Goal: Information Seeking & Learning: Learn about a topic

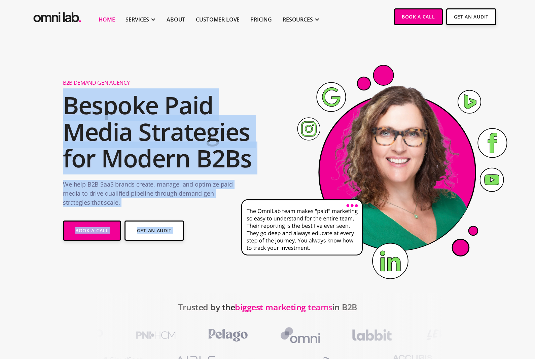
click at [111, 112] on h2 "Bespoke Paid Media Strategies for Modern B2Bs" at bounding box center [159, 132] width 193 height 80
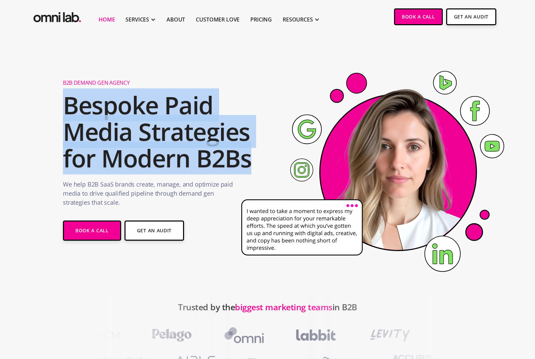
click at [204, 185] on p "We help B2B SaaS brands create, manage, and optimize paid media to drive qualif…" at bounding box center [148, 195] width 171 height 31
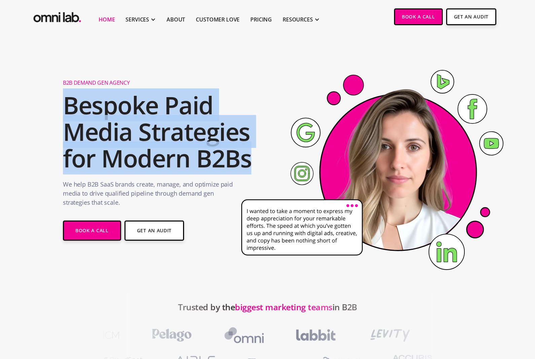
click at [117, 181] on p "We help B2B SaaS brands create, manage, and optimize paid media to drive qualif…" at bounding box center [148, 195] width 171 height 31
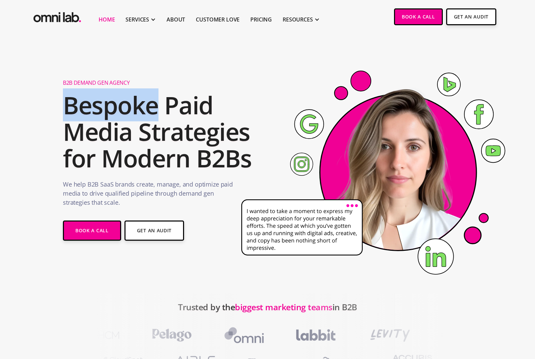
click at [212, 184] on p "We help B2B SaaS brands create, manage, and optimize paid media to drive qualif…" at bounding box center [148, 195] width 171 height 31
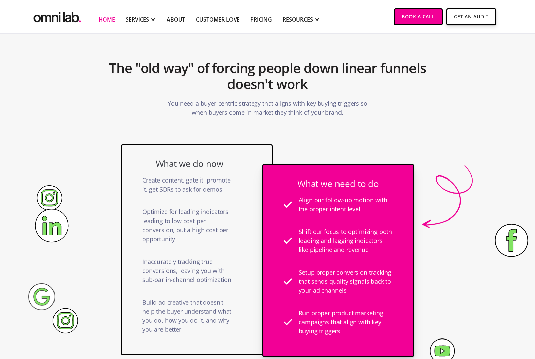
scroll to position [353, 0]
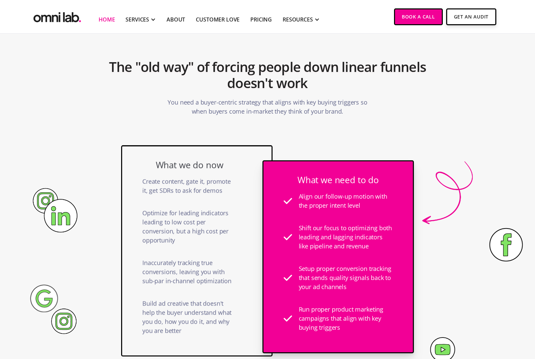
click at [534, 190] on div "What we do now Create content, gate it, promote it, get SDRs to ask for demos O…" at bounding box center [267, 249] width 535 height 226
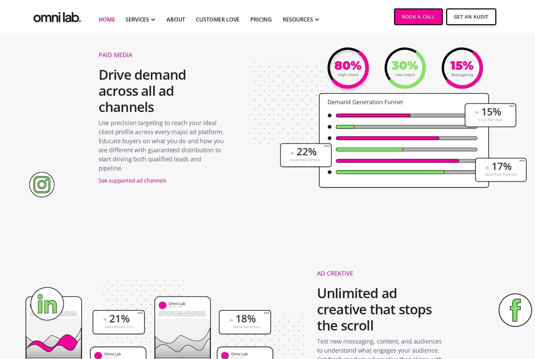
scroll to position [755, 0]
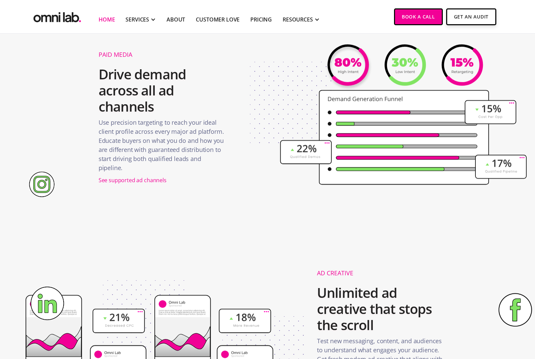
click at [149, 176] on div "See supported ad channels" at bounding box center [133, 180] width 68 height 9
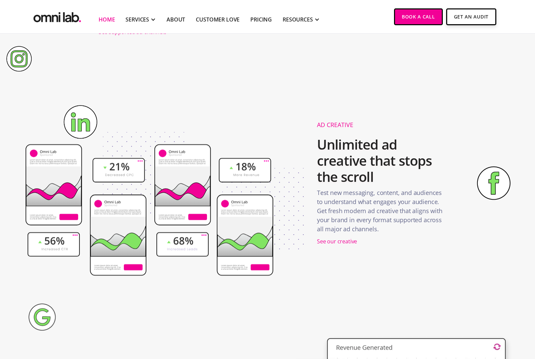
scroll to position [906, 0]
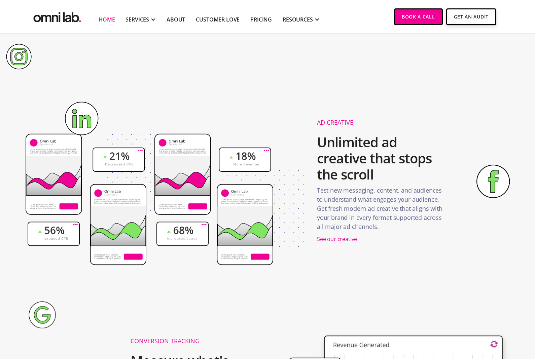
click at [341, 238] on div "See our creative" at bounding box center [337, 239] width 40 height 9
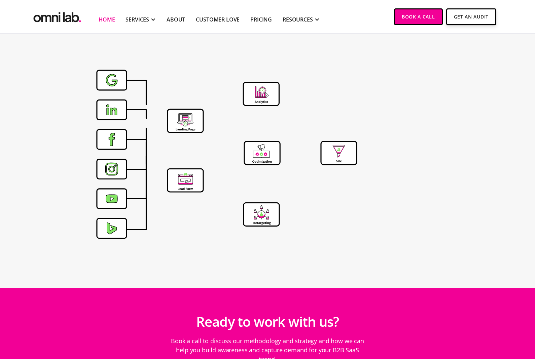
scroll to position [2077, 0]
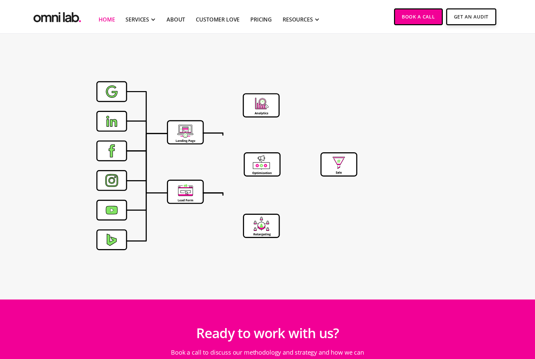
click at [343, 156] on icon at bounding box center [339, 157] width 12 height 2
click at [344, 163] on icon at bounding box center [339, 164] width 35 height 22
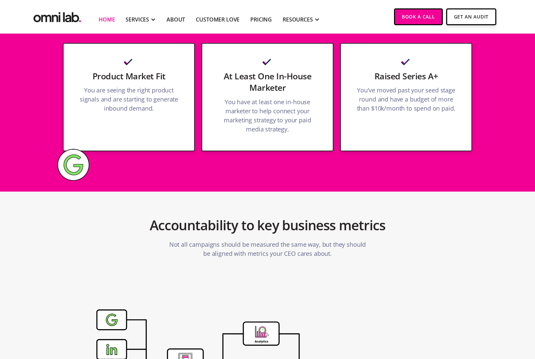
scroll to position [1842, 0]
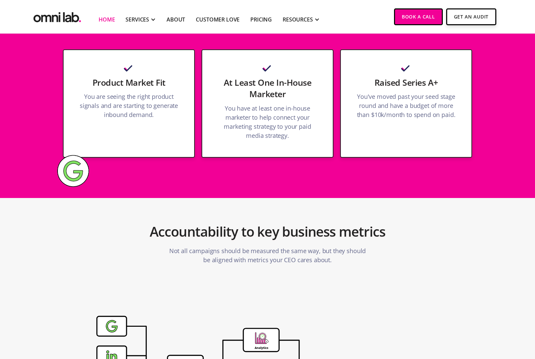
click at [78, 157] on img at bounding box center [73, 171] width 32 height 32
click at [163, 133] on div "Product Market Fit You are seeing the right product signals and are starting to…" at bounding box center [129, 103] width 132 height 108
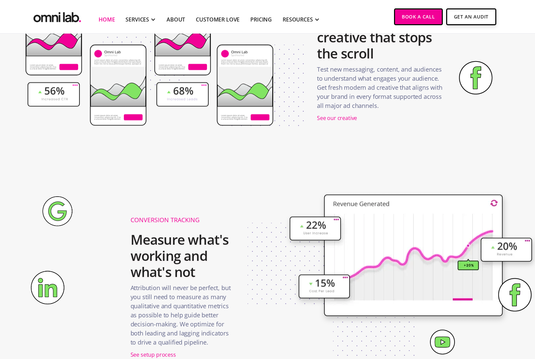
scroll to position [1031, 0]
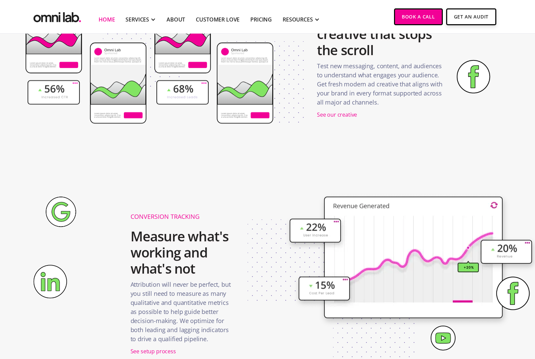
click at [171, 343] on p "Attribution will never be perfect, but you still need to measure as many qualit…" at bounding box center [181, 313] width 101 height 67
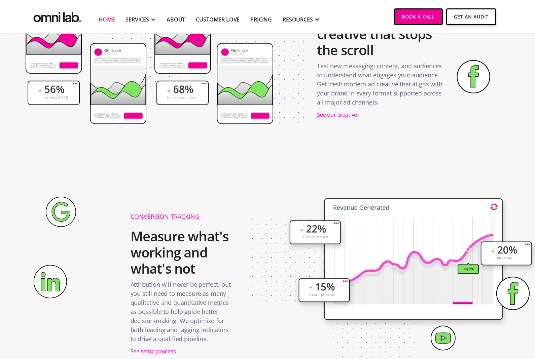
click at [169, 351] on div "See setup process" at bounding box center [153, 351] width 45 height 9
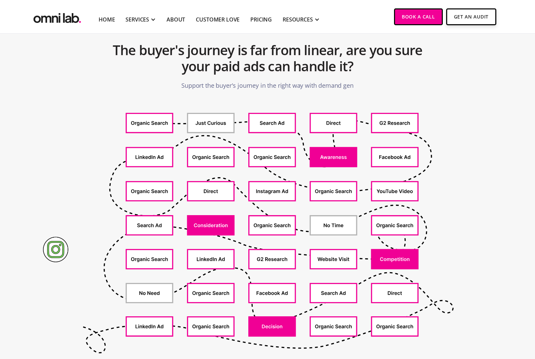
scroll to position [271, 0]
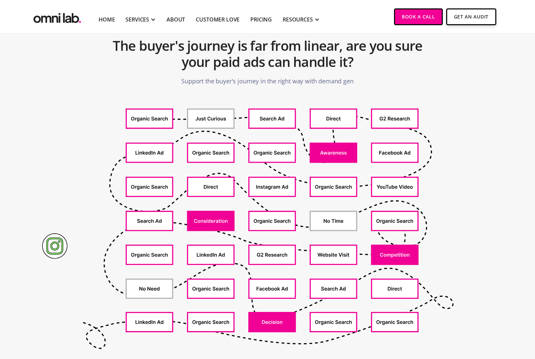
click at [393, 190] on icon at bounding box center [394, 187] width 45 height 18
click at [403, 184] on icon at bounding box center [394, 187] width 45 height 18
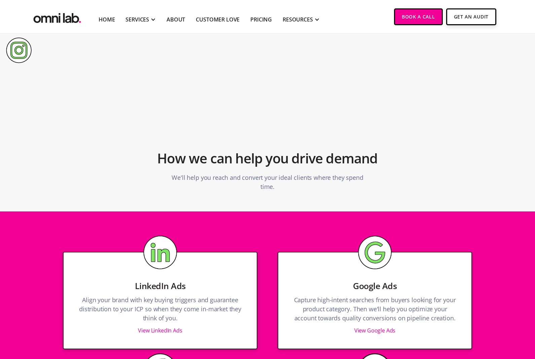
scroll to position [495, 0]
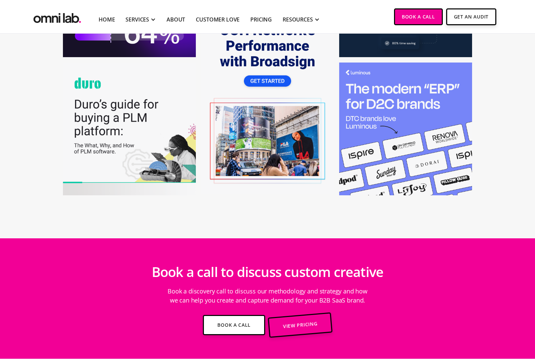
scroll to position [2375, 0]
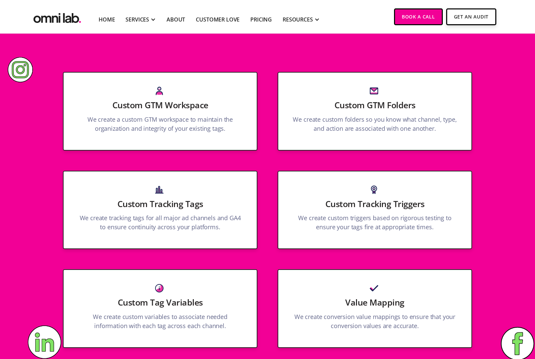
scroll to position [320, 0]
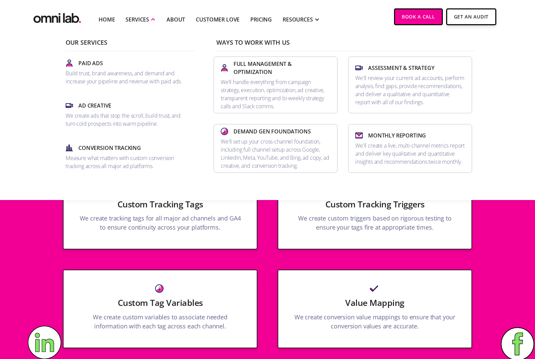
click at [141, 15] on div "SERVICES" at bounding box center [138, 19] width 24 height 8
click at [139, 24] on div "SERVICES" at bounding box center [141, 19] width 30 height 28
click at [110, 16] on link "Home" at bounding box center [107, 19] width 16 height 8
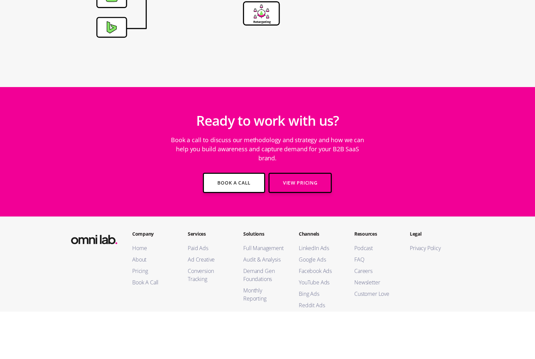
scroll to position [2269, 0]
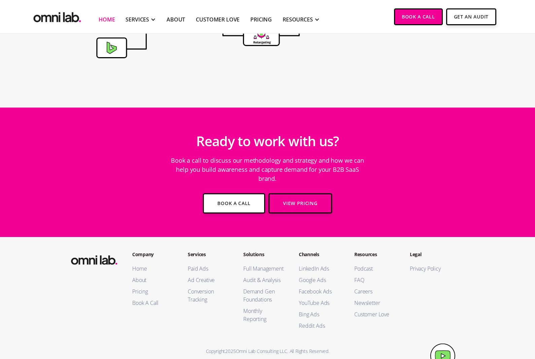
click at [313, 288] on link "Facebook Ads" at bounding box center [320, 292] width 42 height 8
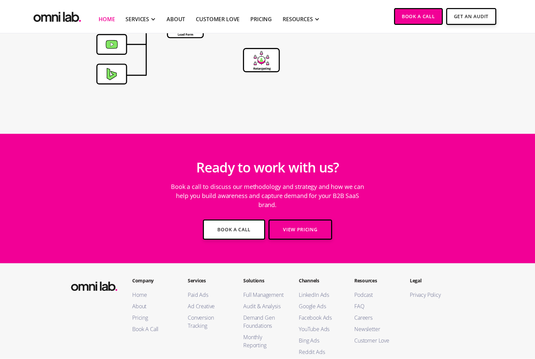
scroll to position [2242, 0]
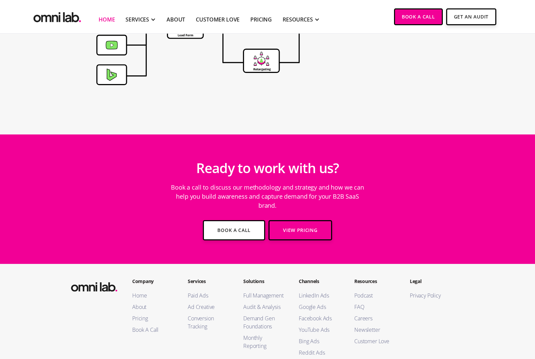
click at [142, 303] on link "About" at bounding box center [153, 307] width 42 height 8
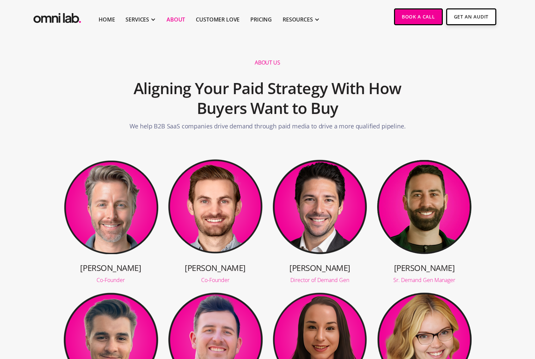
click at [219, 15] on link "Customer Love" at bounding box center [218, 19] width 44 height 8
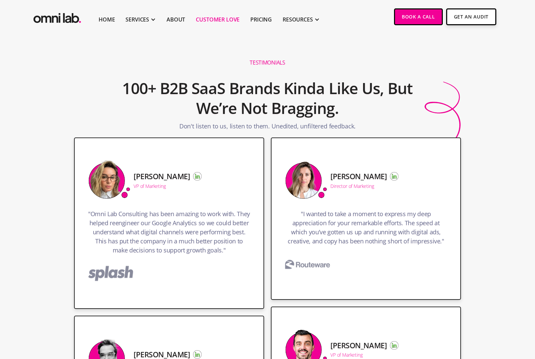
click at [175, 21] on link "About" at bounding box center [176, 19] width 19 height 8
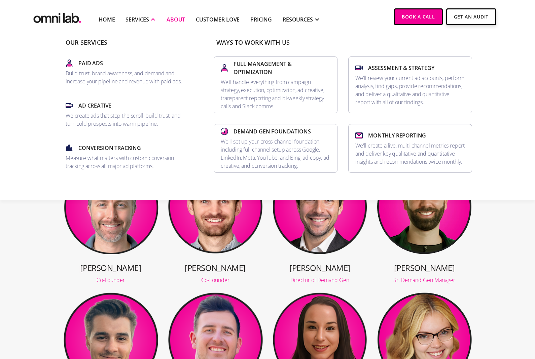
click at [150, 159] on p "Measure what matters with custom conversion tracking across all major ad platfo…" at bounding box center [128, 162] width 124 height 16
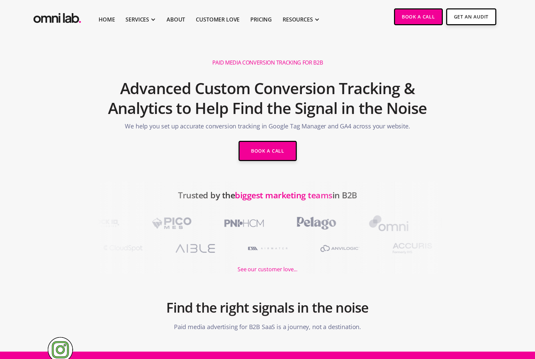
click at [171, 29] on li "About" at bounding box center [175, 16] width 29 height 33
click at [183, 21] on link "About" at bounding box center [176, 19] width 19 height 8
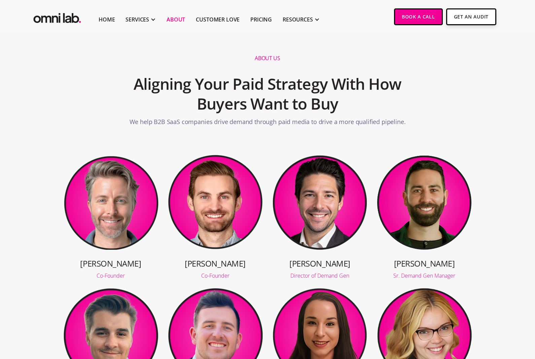
scroll to position [3, 0]
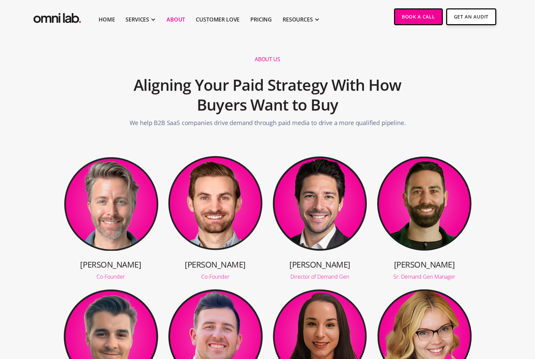
click at [217, 276] on div "Co-Founder" at bounding box center [216, 276] width 96 height 5
click at [218, 215] on img at bounding box center [216, 203] width 96 height 96
click at [220, 209] on img at bounding box center [216, 203] width 96 height 96
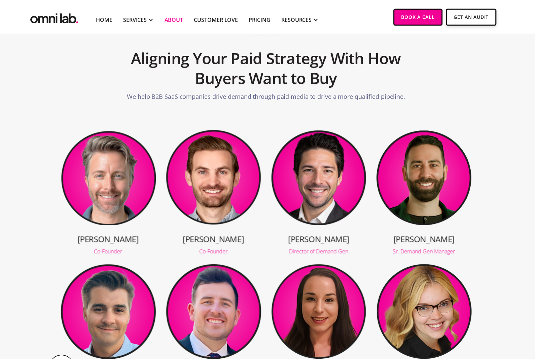
scroll to position [0, 0]
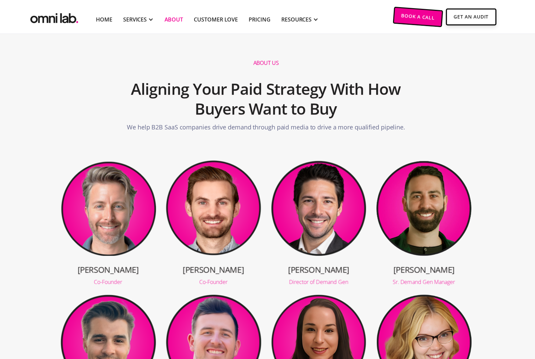
click at [57, 23] on img "home" at bounding box center [57, 16] width 50 height 16
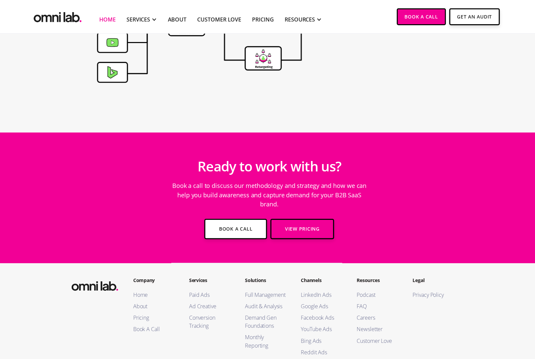
scroll to position [2244, 0]
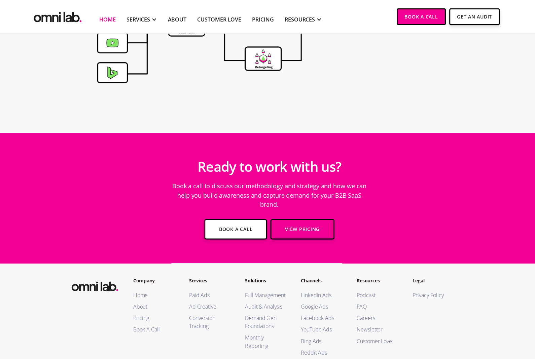
click at [321, 289] on link "LinkedIn Ads" at bounding box center [320, 293] width 42 height 8
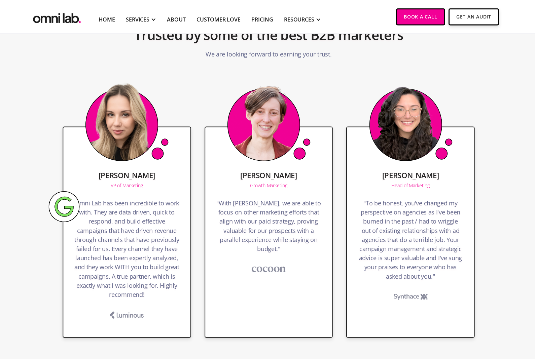
scroll to position [1130, 0]
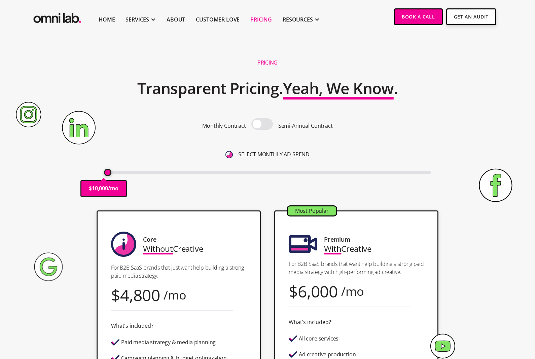
click at [481, 126] on section "Pricing Transparent Pricing. Yeah, We Know . Monthly Contract Semi-Annual Contr…" at bounding box center [267, 119] width 535 height 170
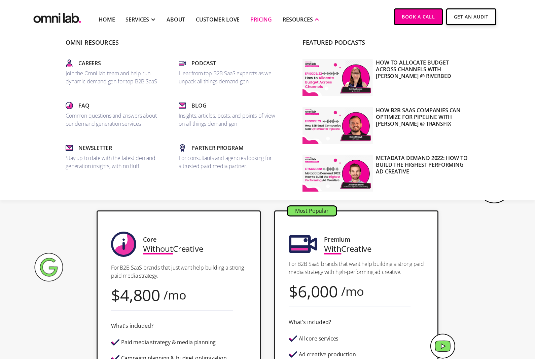
click at [218, 110] on link "Blog Insights, articles, posts, and points-of-view on all things demand gen" at bounding box center [227, 115] width 102 height 32
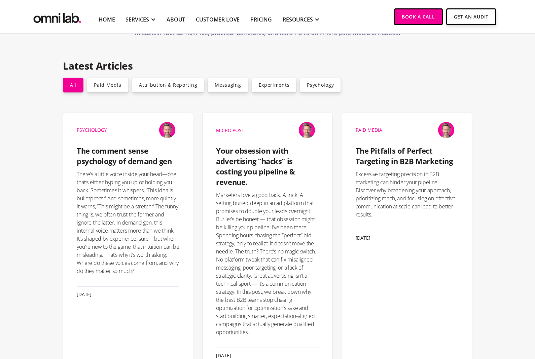
scroll to position [82, 0]
click at [426, 152] on h4 "The Pitfalls of Perfect Targeting in B2B Marketing" at bounding box center [407, 156] width 103 height 21
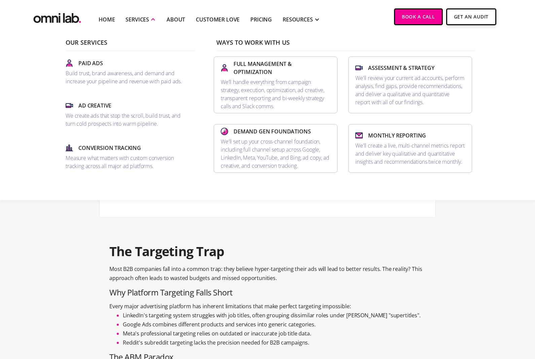
click at [73, 274] on section "Paid Media • Blog Post The Pitfalls of Perfect Targeting in B2B Marketing Exces…" at bounding box center [267, 318] width 535 height 568
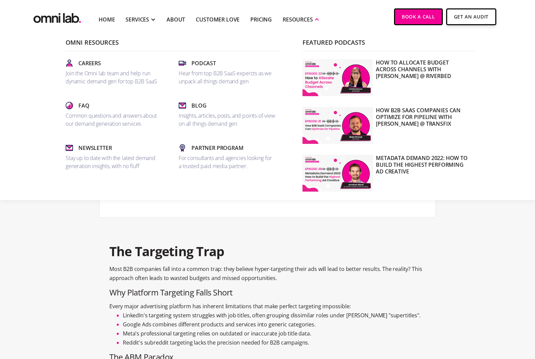
click at [226, 71] on p "Hear from top B2B SaaS expercts as we unpack all things demand gen" at bounding box center [227, 77] width 97 height 16
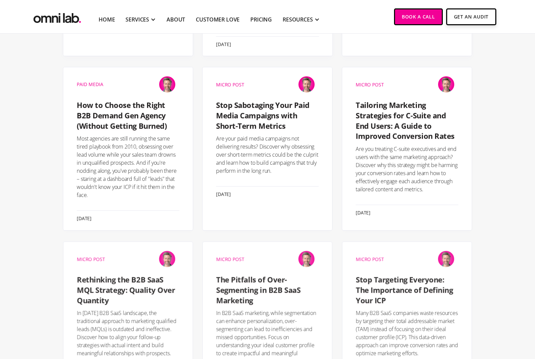
scroll to position [394, 0]
